Goal: Navigation & Orientation: Find specific page/section

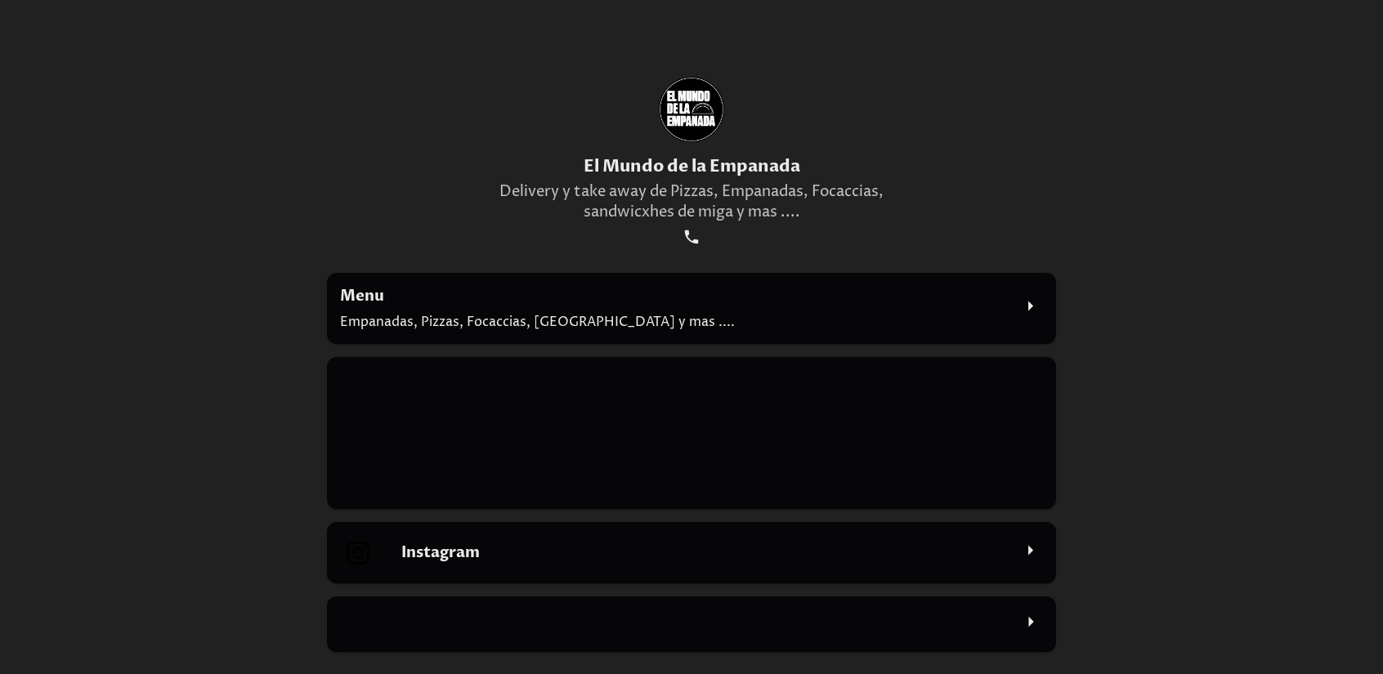
click at [1006, 314] on p "Empanadas, Pizzas, Focaccias, [GEOGRAPHIC_DATA][PERSON_NAME] y mas ...." at bounding box center [676, 322] width 672 height 18
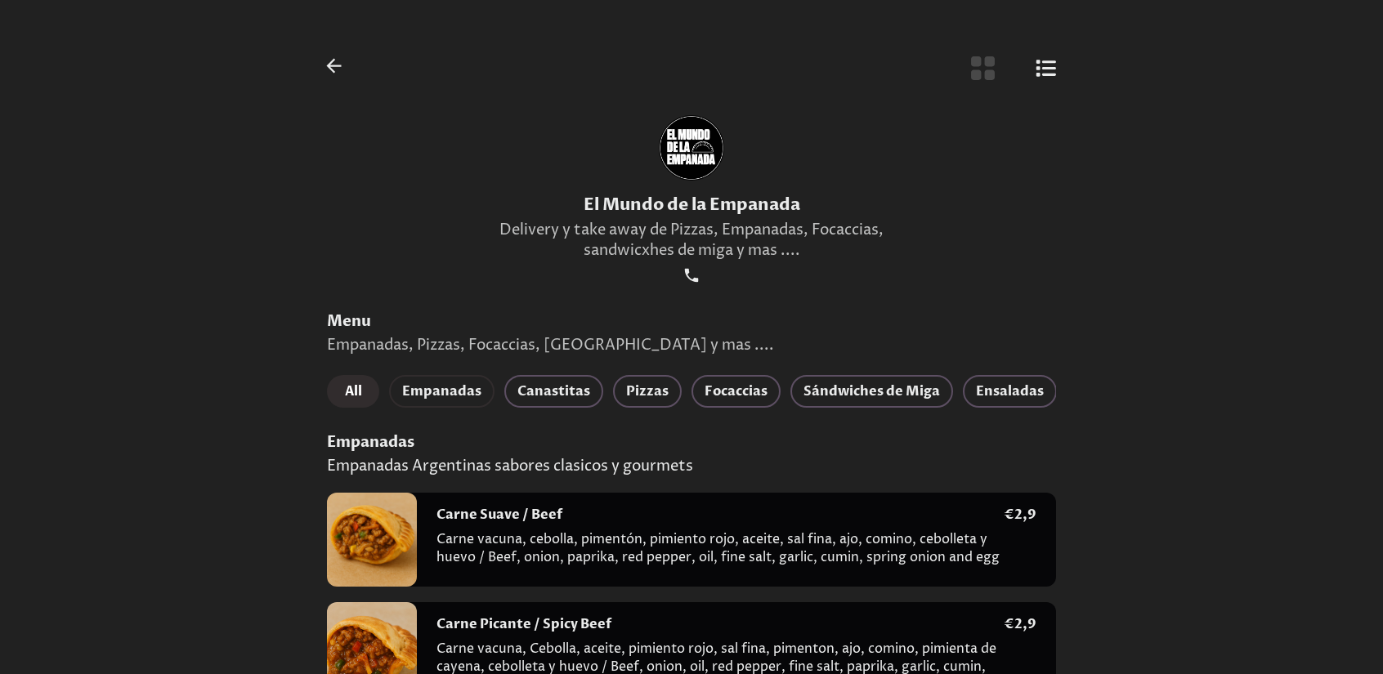
click at [450, 394] on span "Empanadas" at bounding box center [441, 391] width 79 height 23
click at [1049, 74] on icon "Botón de vista de lista" at bounding box center [1046, 68] width 20 height 17
click at [991, 66] on icon "Botón de vista de cuadrícula" at bounding box center [983, 68] width 24 height 24
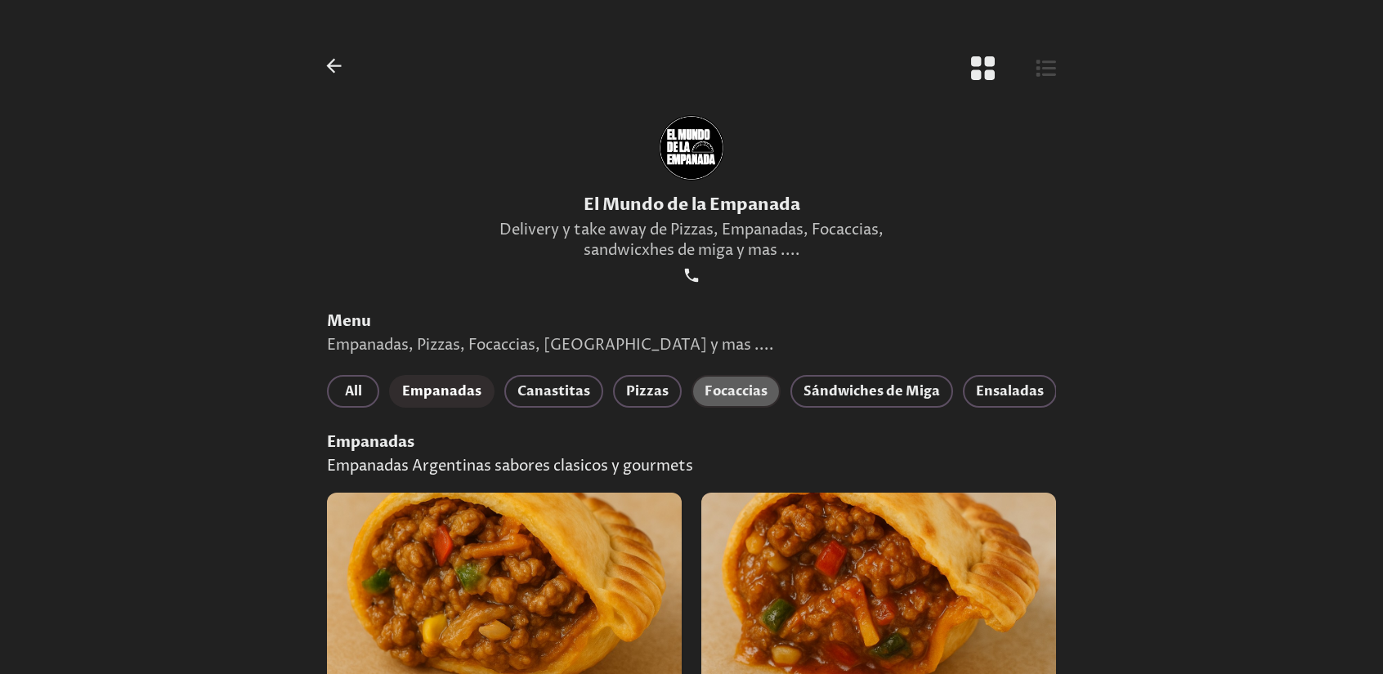
click at [745, 396] on span "Focaccias" at bounding box center [736, 391] width 63 height 23
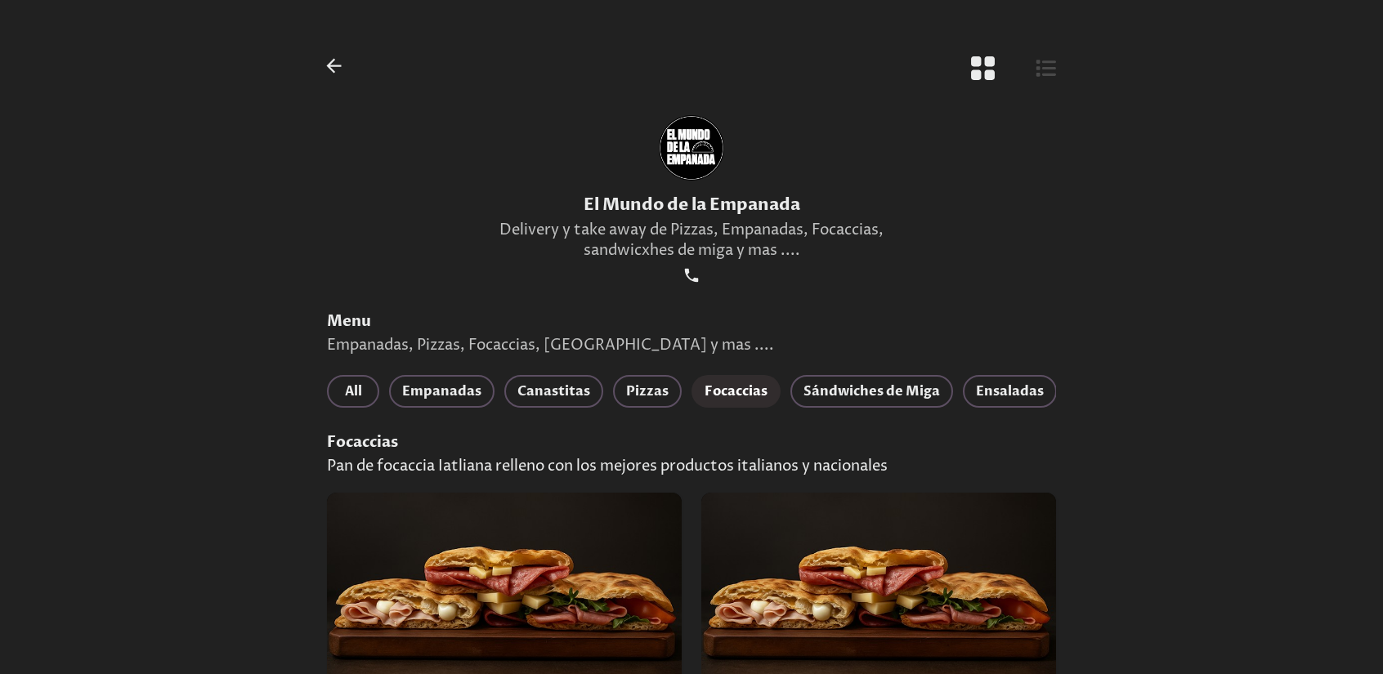
click at [732, 385] on span "Focaccias" at bounding box center [736, 391] width 63 height 23
click at [665, 390] on button "Pizzas" at bounding box center [647, 391] width 69 height 33
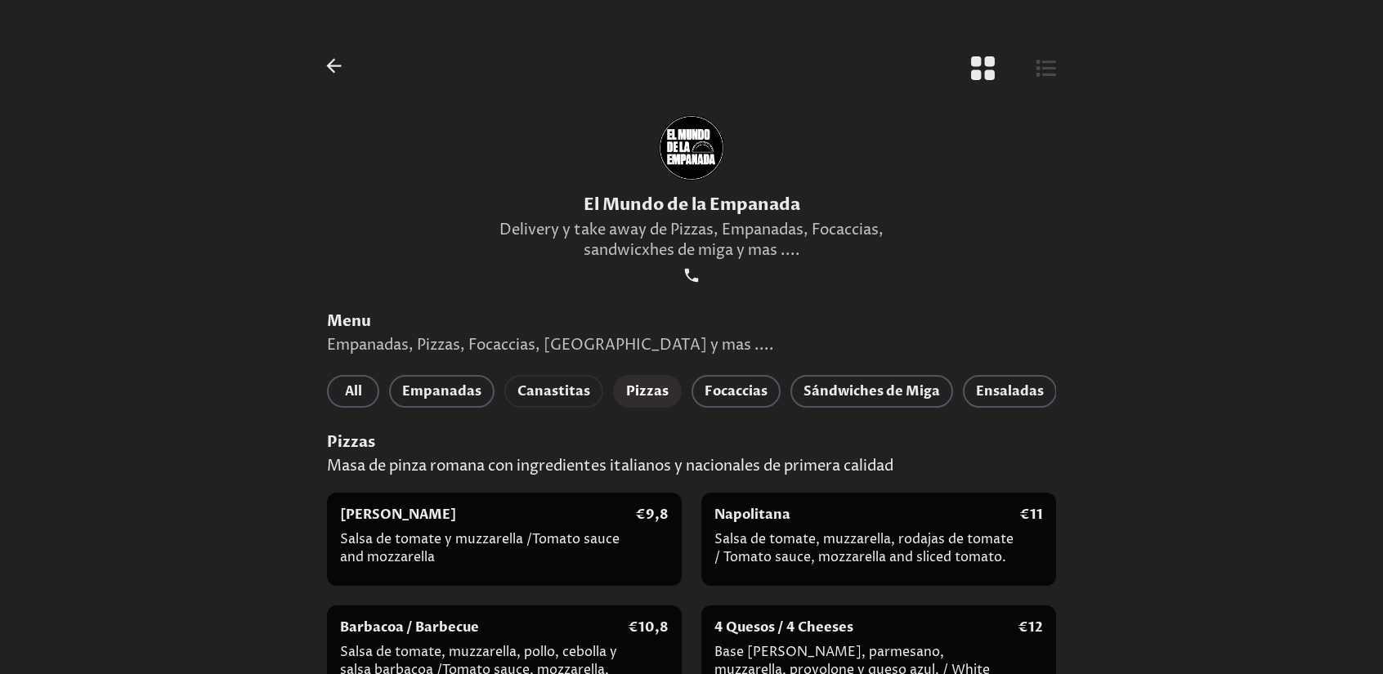
click at [572, 392] on span "Canastitas" at bounding box center [553, 391] width 73 height 23
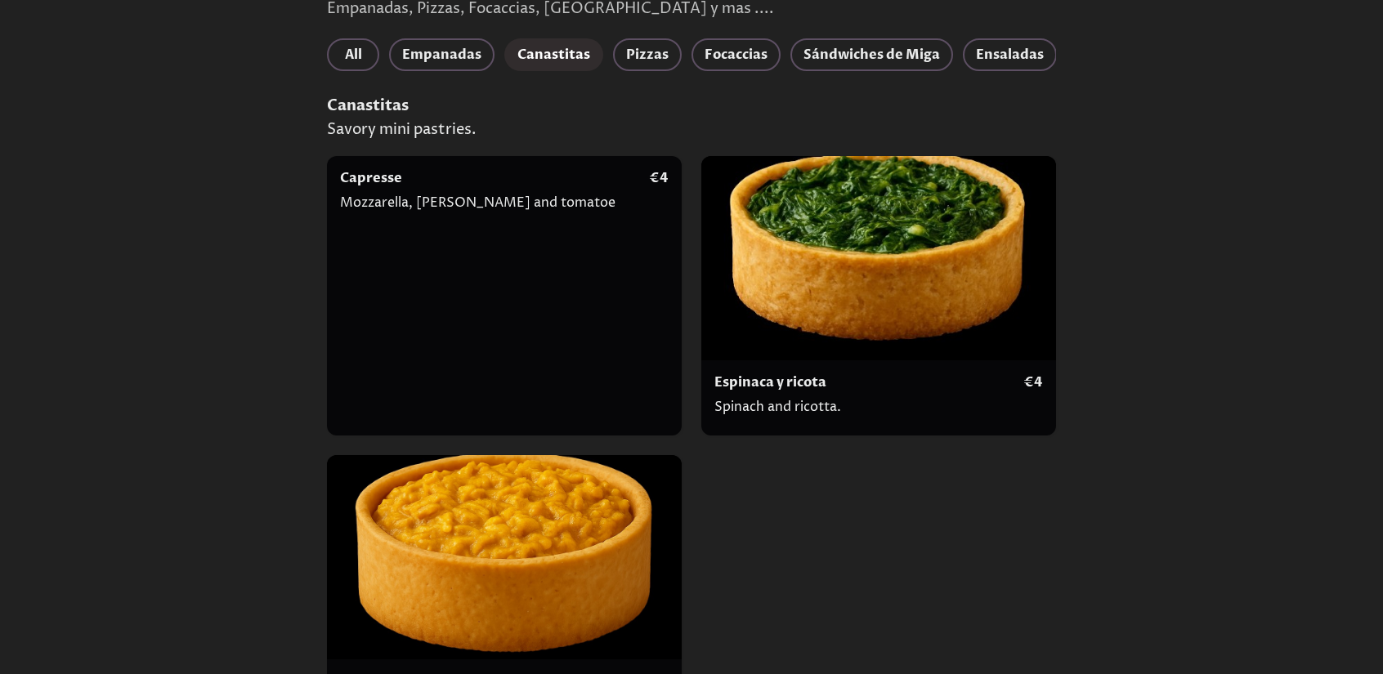
scroll to position [314, 0]
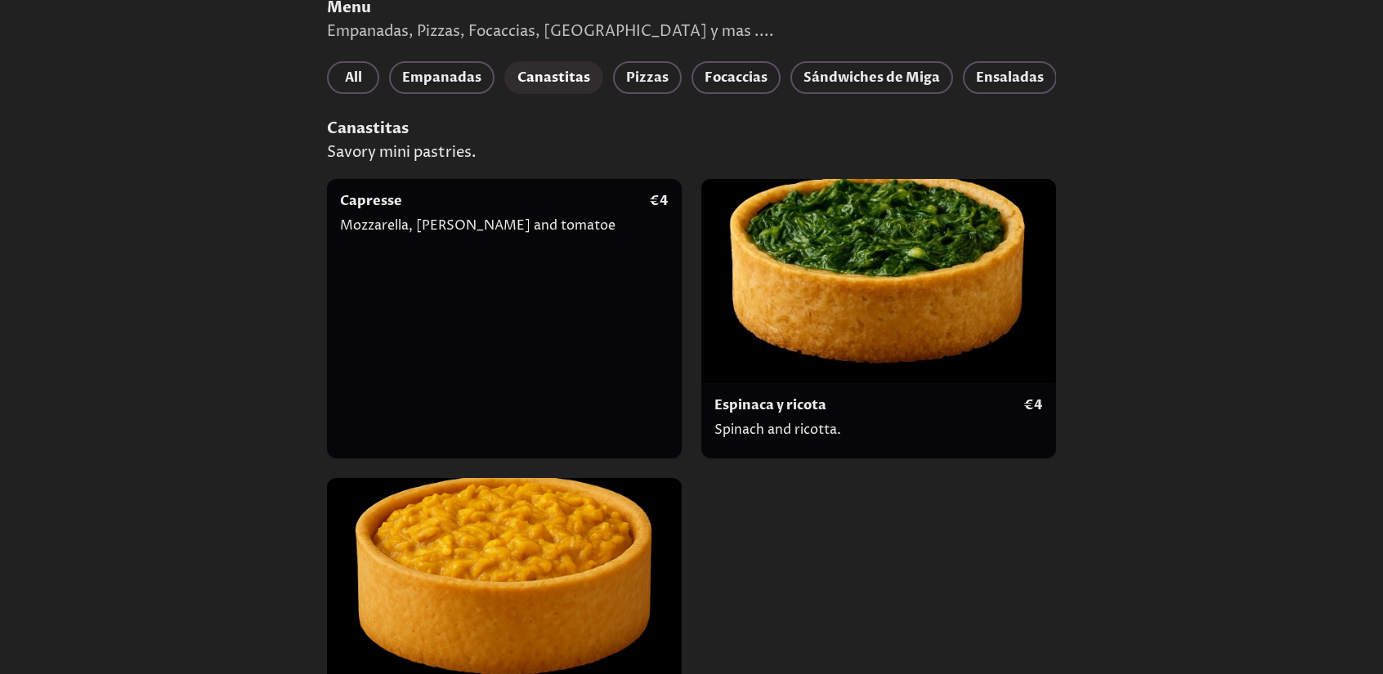
click at [494, 367] on div "Capresse Mozzarella, basil and tomatoe" at bounding box center [494, 318] width 309 height 253
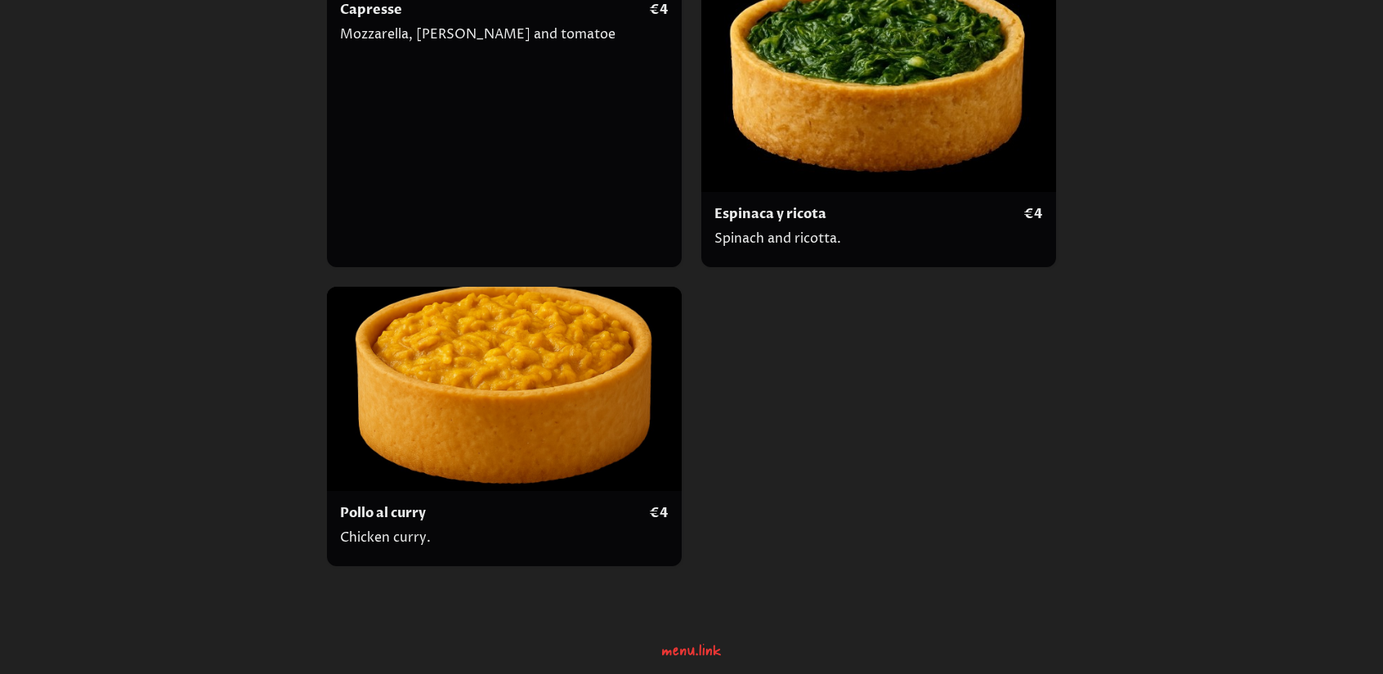
scroll to position [0, 0]
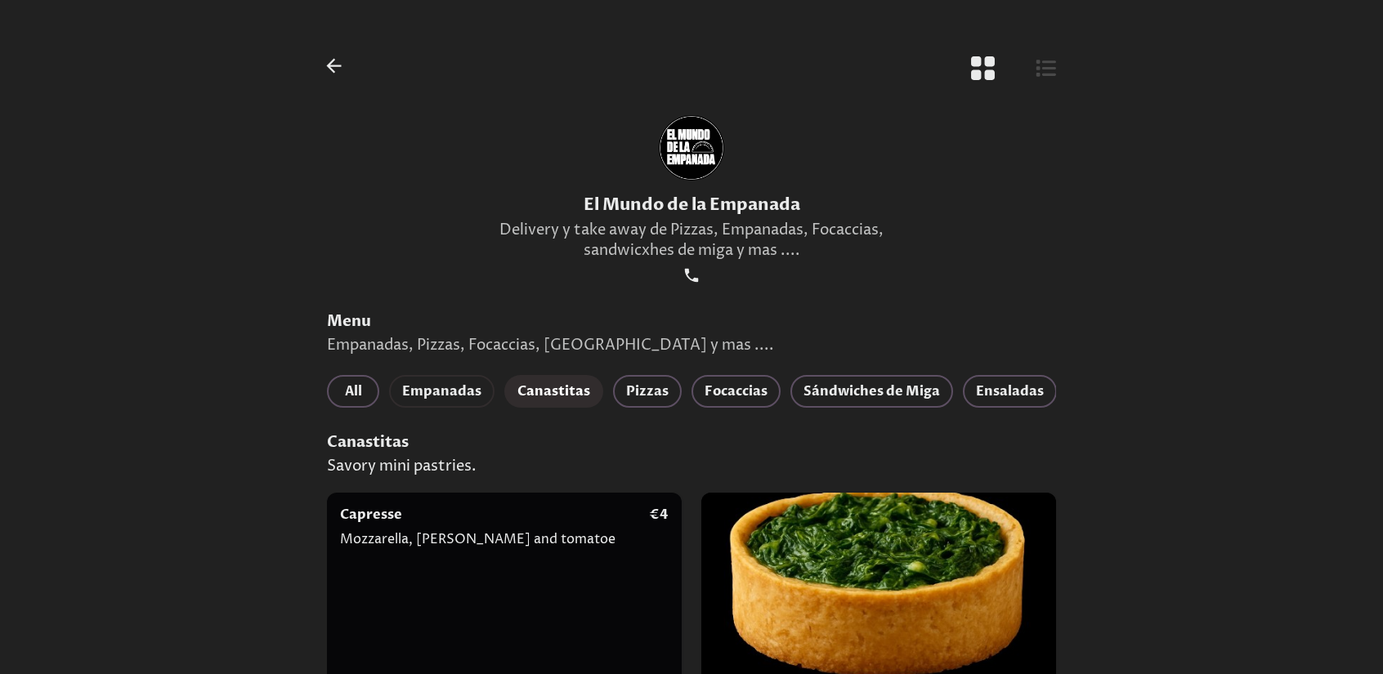
click at [436, 384] on span "Empanadas" at bounding box center [441, 391] width 79 height 23
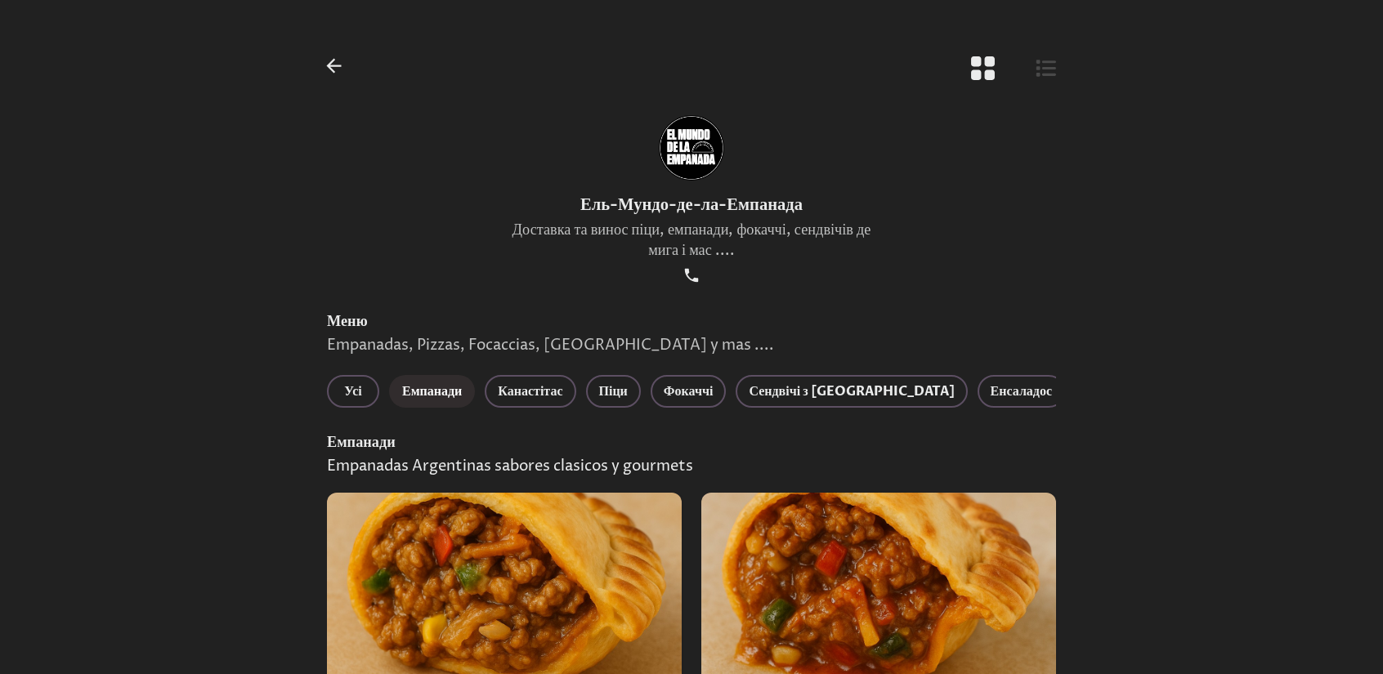
click at [337, 62] on icon "button" at bounding box center [334, 66] width 22 height 22
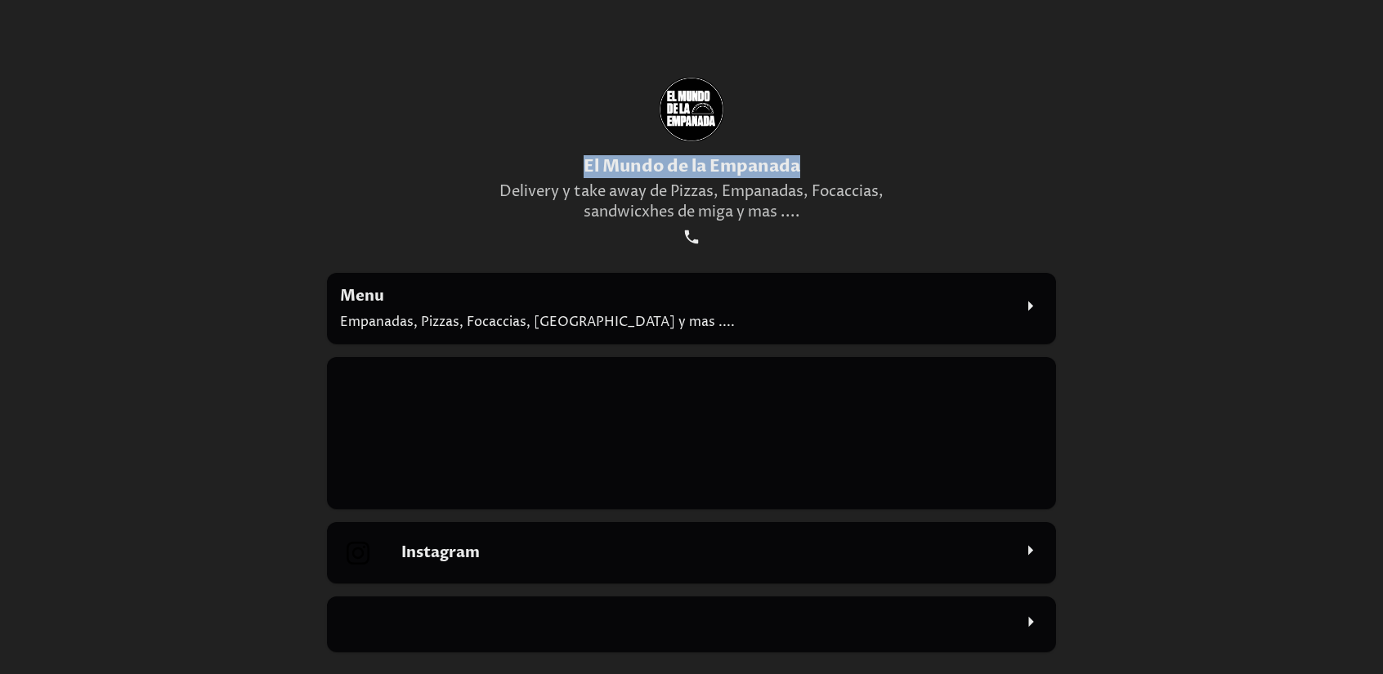
drag, startPoint x: 804, startPoint y: 171, endPoint x: 573, endPoint y: 168, distance: 231.3
click at [573, 168] on h1 "El Mundo de la Empanada" at bounding box center [691, 166] width 384 height 23
copy h1 "El Mundo de la Empanada"
